Goal: Information Seeking & Learning: Check status

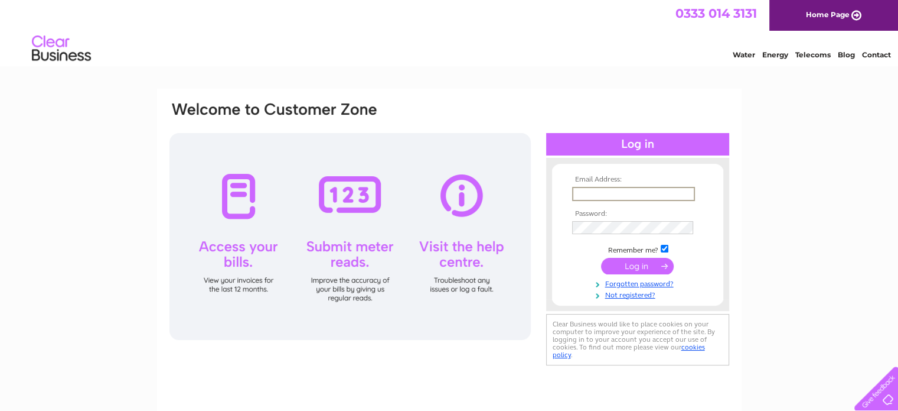
click at [447, 193] on input "text" at bounding box center [633, 194] width 123 height 14
type input "karen@belle-unique.co.uk"
click at [447, 264] on input "submit" at bounding box center [637, 264] width 73 height 17
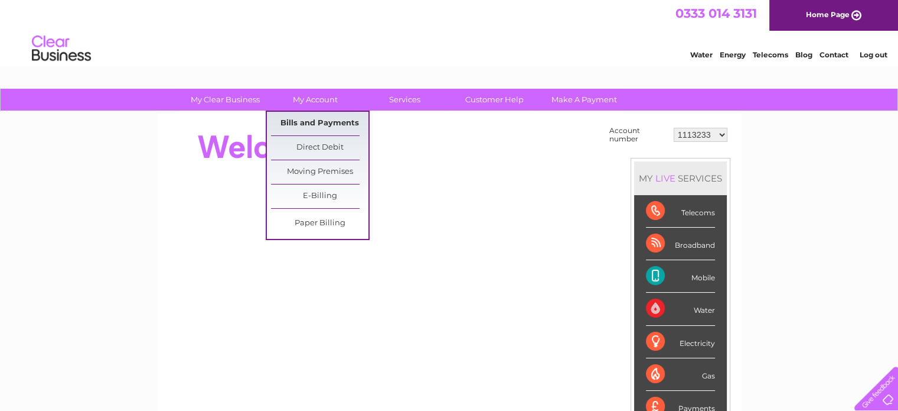
click at [321, 116] on link "Bills and Payments" at bounding box center [319, 124] width 97 height 24
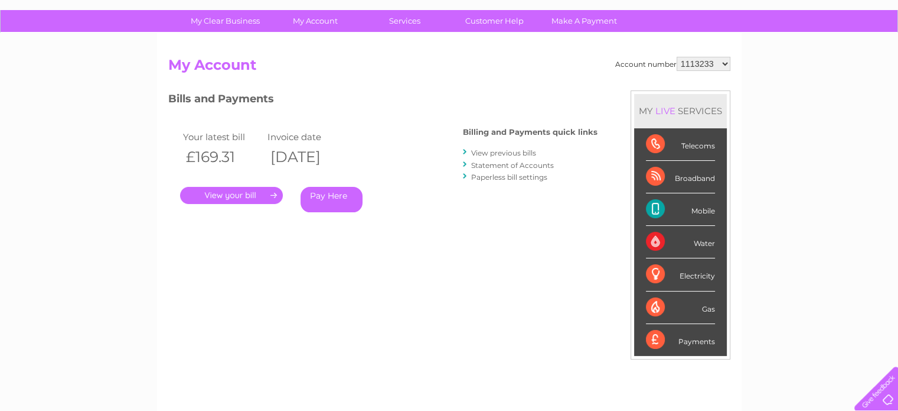
scroll to position [177, 0]
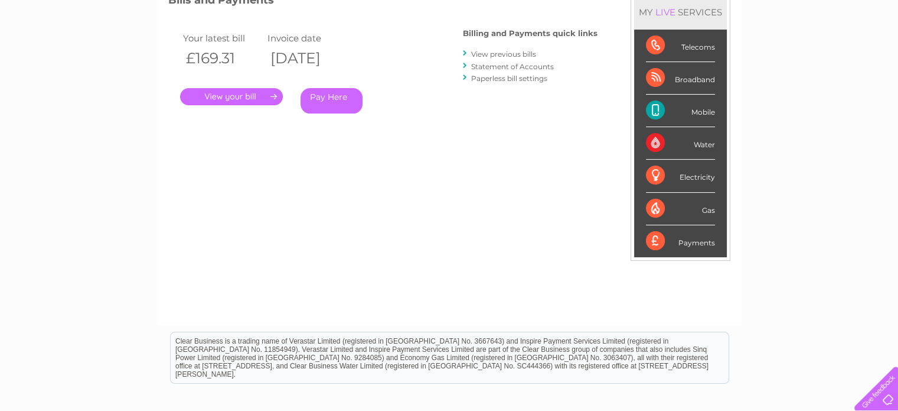
click at [250, 96] on link "." at bounding box center [231, 96] width 103 height 17
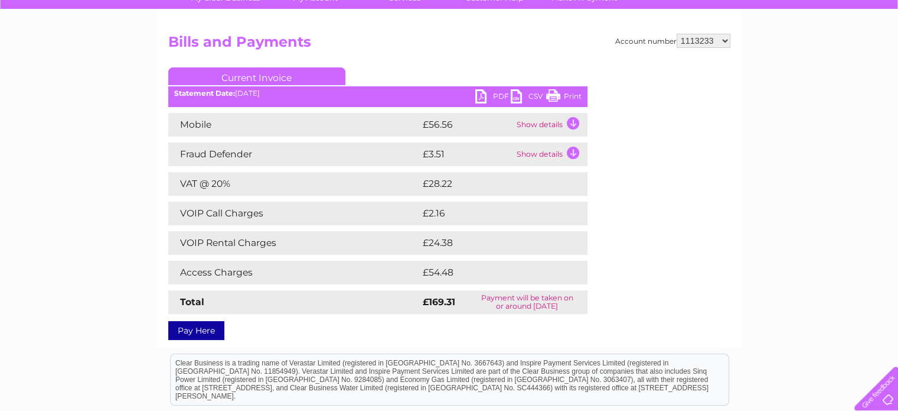
scroll to position [118, 0]
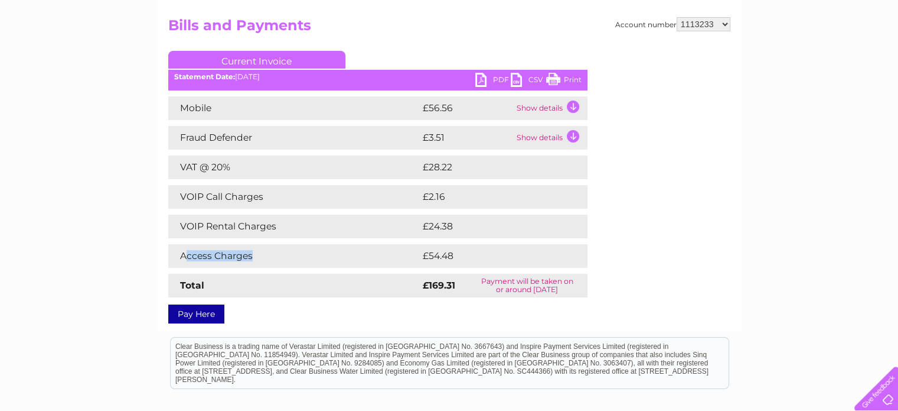
drag, startPoint x: 183, startPoint y: 258, endPoint x: 270, endPoint y: 255, distance: 86.9
click at [270, 255] on td "Access Charges" at bounding box center [294, 256] width 252 height 24
click at [317, 234] on td "VOIP Rental Charges" at bounding box center [294, 226] width 252 height 24
click at [747, 226] on div "My Clear Business Login Details My Details My Preferences Link Account My Accou…" at bounding box center [449, 251] width 898 height 562
drag, startPoint x: 182, startPoint y: 255, endPoint x: 500, endPoint y: 261, distance: 317.8
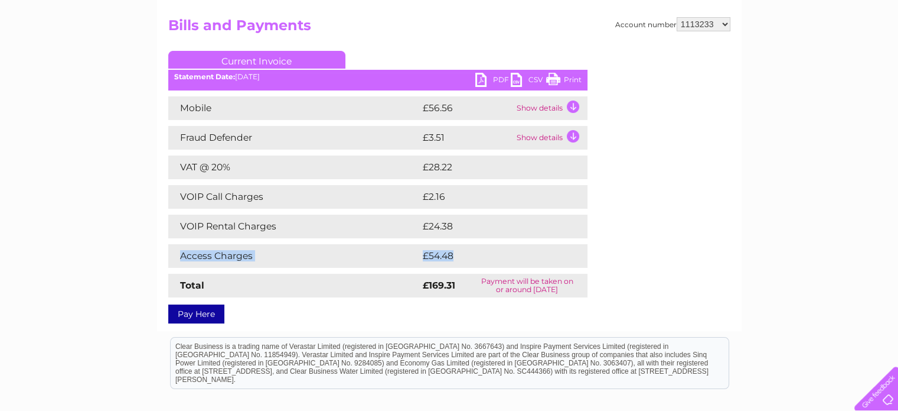
click at [500, 261] on tr "Access Charges £54.48" at bounding box center [377, 256] width 419 height 24
click at [584, 272] on div "Mobile £56.56 Show details Mobile Call Charges £0.00 Your call itemisation is l…" at bounding box center [377, 196] width 419 height 201
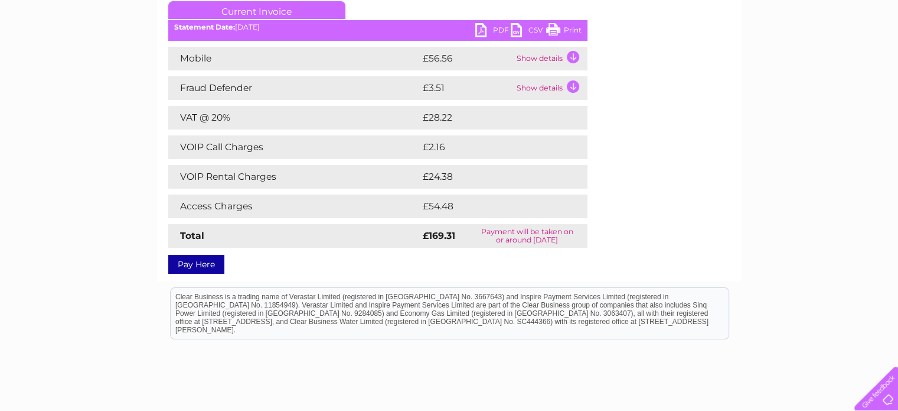
scroll to position [0, 0]
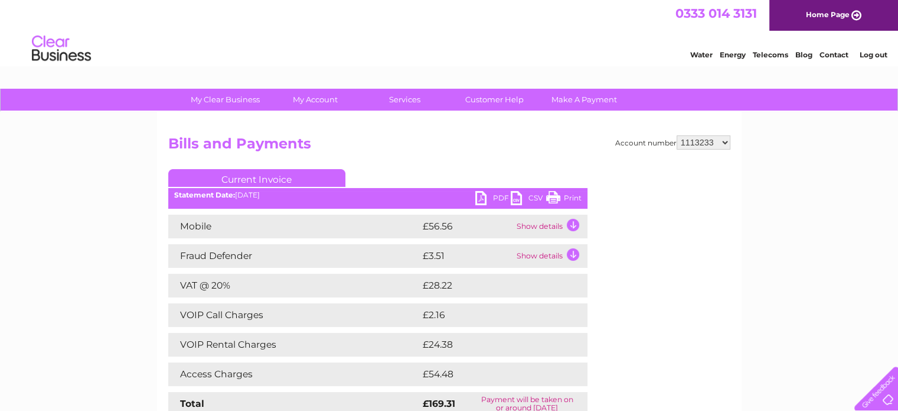
click at [6, 214] on div "My Clear Business Login Details My Details My Preferences Link Account My Accou…" at bounding box center [449, 370] width 898 height 562
click at [86, 190] on div "My Clear Business Login Details My Details My Preferences Link Account My Accou…" at bounding box center [449, 370] width 898 height 562
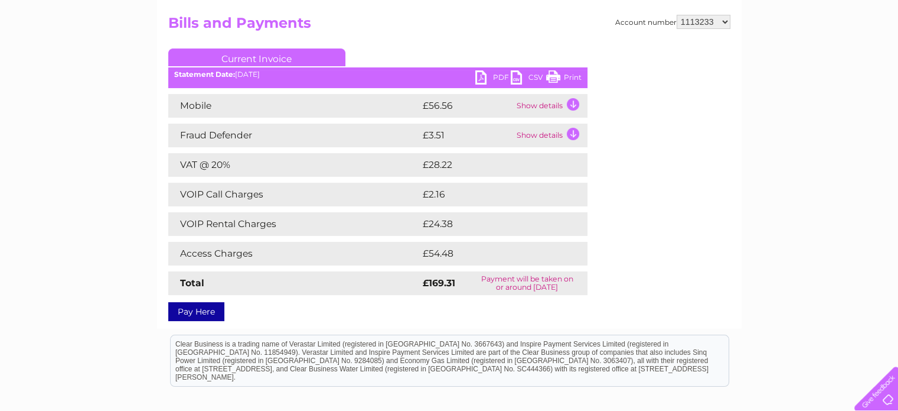
scroll to position [118, 0]
